Goal: Use online tool/utility: Utilize a website feature to perform a specific function

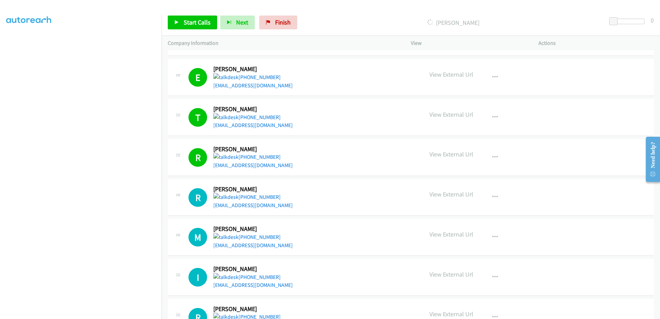
scroll to position [1282, 0]
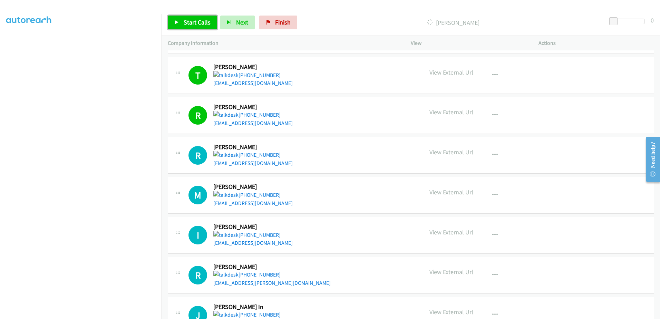
click at [186, 19] on span "Start Calls" at bounding box center [197, 22] width 27 height 8
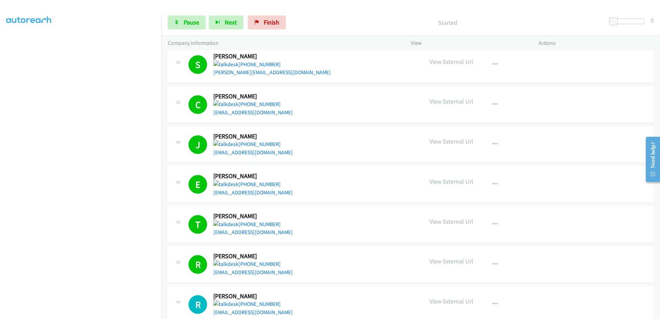
scroll to position [1110, 0]
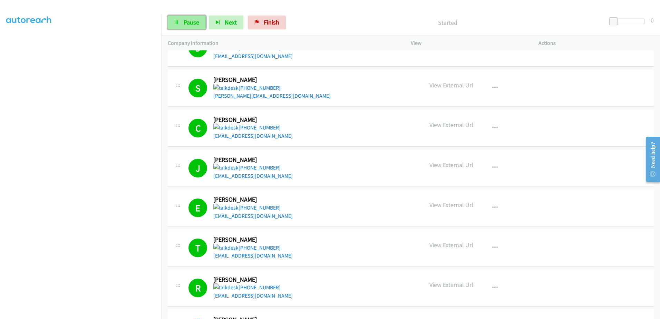
click at [194, 25] on span "Pause" at bounding box center [192, 22] width 16 height 8
click at [194, 23] on span "Start Calls" at bounding box center [197, 22] width 27 height 8
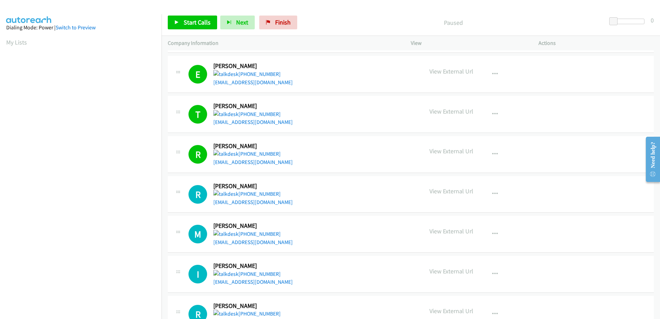
scroll to position [1312, 0]
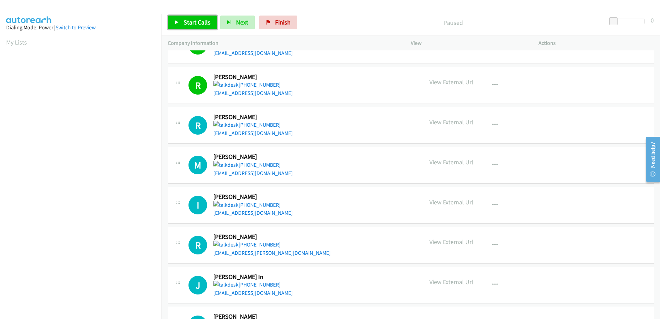
click at [195, 19] on span "Start Calls" at bounding box center [197, 22] width 27 height 8
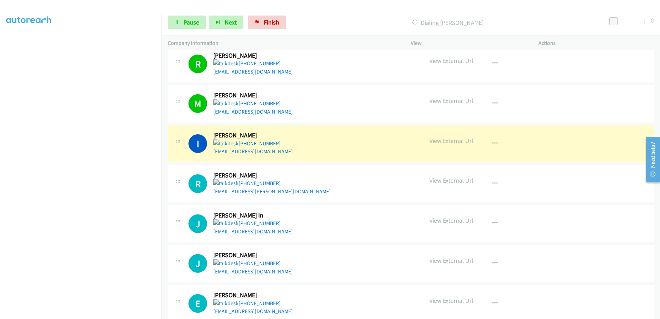
scroll to position [1416, 0]
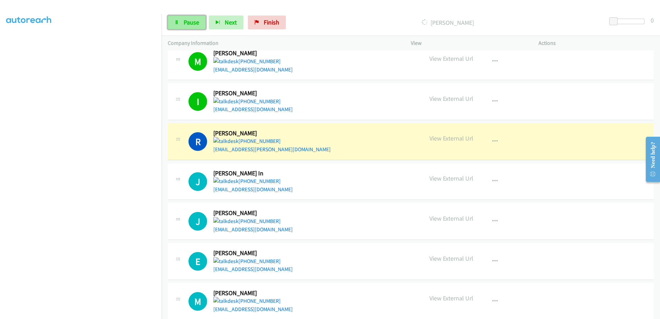
click at [187, 21] on span "Pause" at bounding box center [192, 22] width 16 height 8
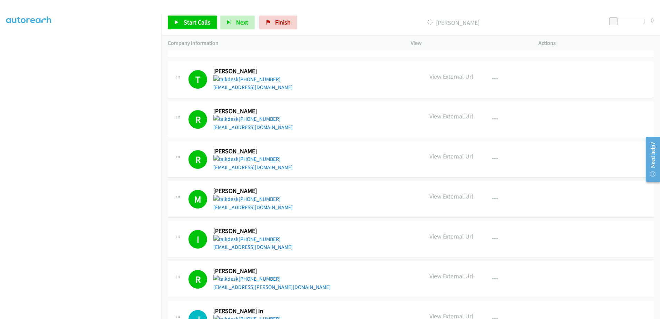
scroll to position [1179, 0]
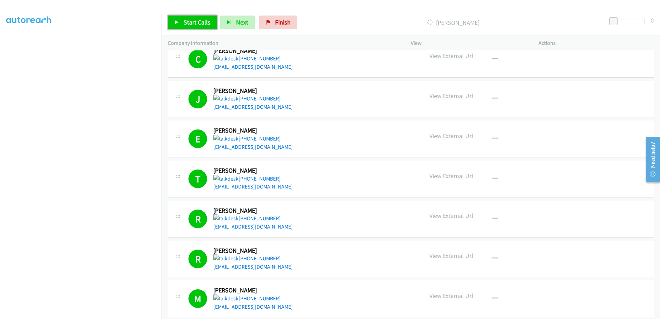
click at [201, 21] on span "Start Calls" at bounding box center [197, 22] width 27 height 8
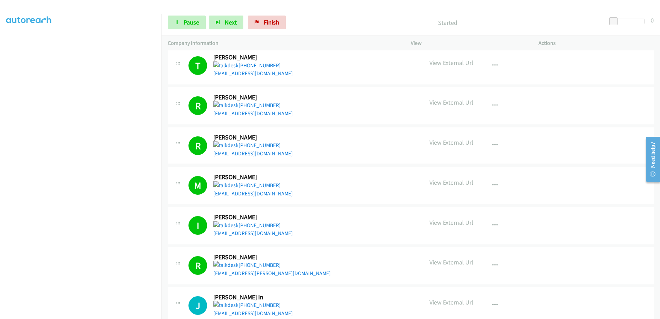
scroll to position [1282, 0]
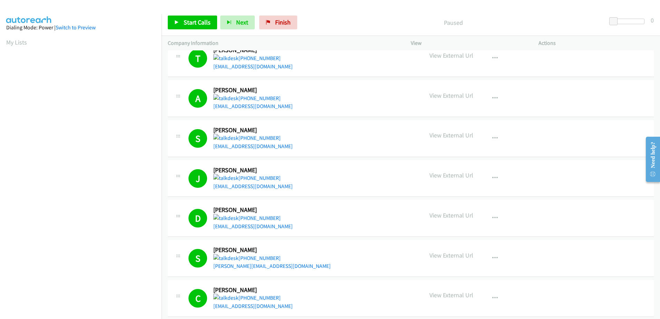
scroll to position [1002, 0]
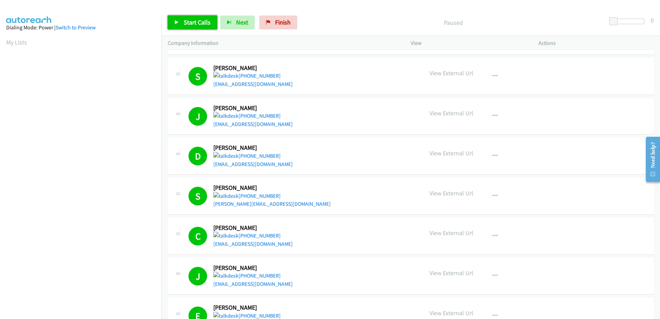
click at [199, 18] on link "Start Calls" at bounding box center [192, 23] width 49 height 14
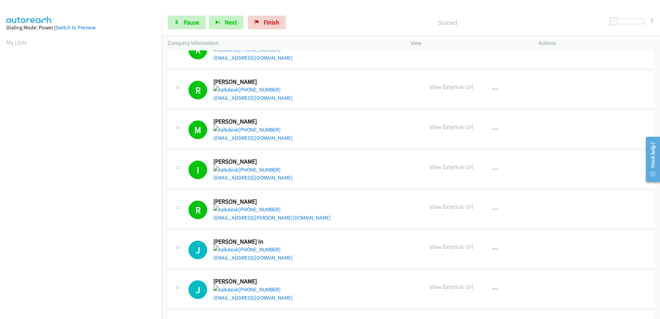
scroll to position [1381, 0]
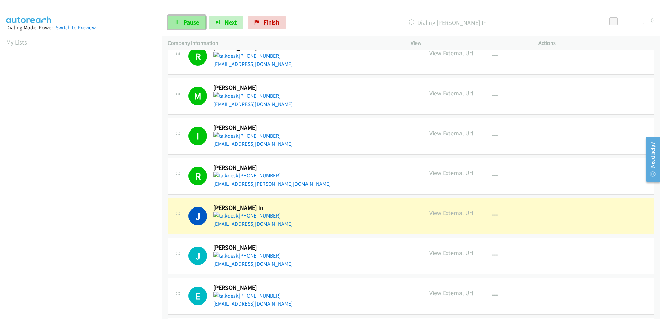
click at [181, 24] on link "Pause" at bounding box center [187, 23] width 38 height 14
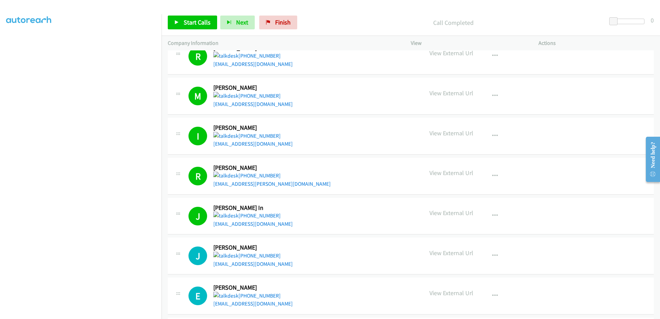
scroll to position [68, 0]
click at [189, 26] on span "Start Calls" at bounding box center [197, 22] width 27 height 8
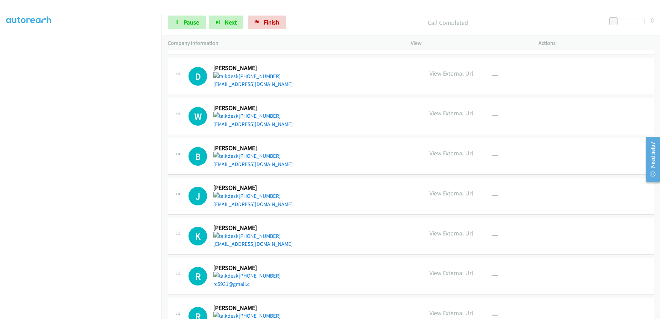
scroll to position [1761, 0]
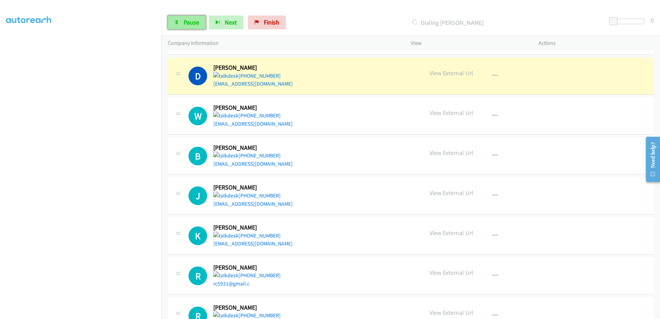
drag, startPoint x: 189, startPoint y: 22, endPoint x: 195, endPoint y: 24, distance: 6.3
click at [189, 22] on span "Pause" at bounding box center [192, 22] width 16 height 8
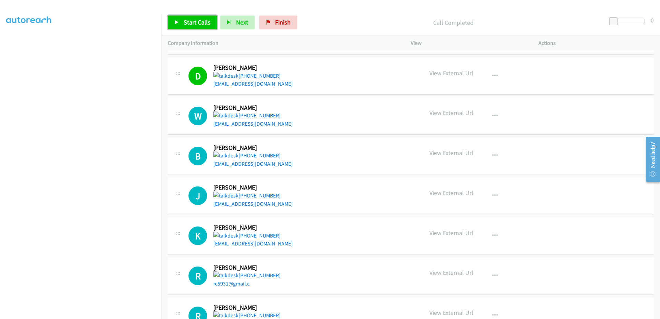
click at [198, 21] on span "Start Calls" at bounding box center [197, 22] width 27 height 8
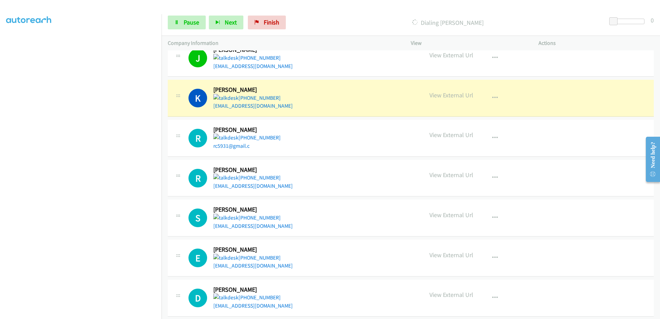
scroll to position [1938, 0]
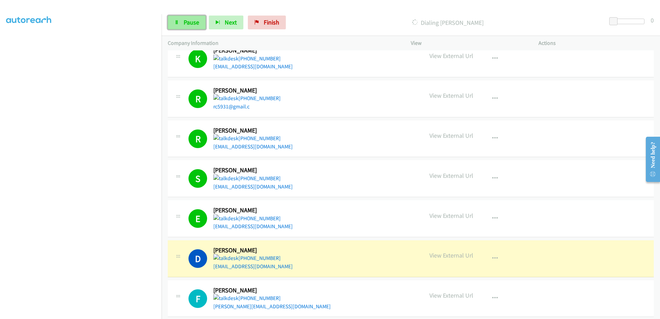
click at [185, 25] on span "Pause" at bounding box center [192, 22] width 16 height 8
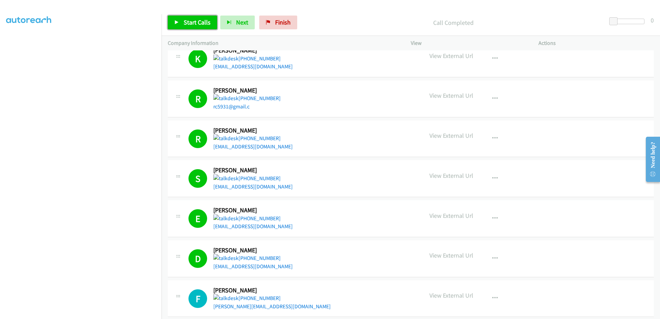
click at [202, 23] on span "Start Calls" at bounding box center [197, 22] width 27 height 8
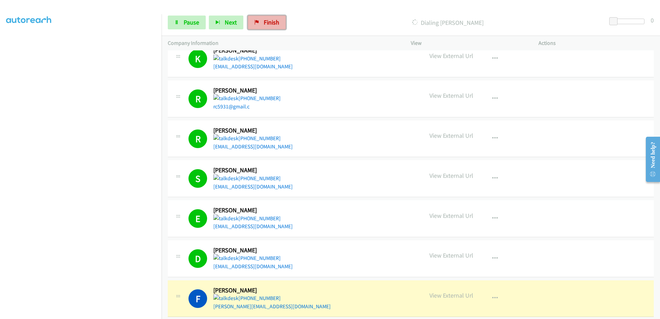
click at [273, 21] on span "Finish" at bounding box center [272, 22] width 16 height 8
